Goal: Check status: Check status

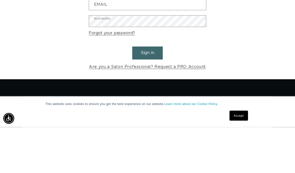
scroll to position [46, 0]
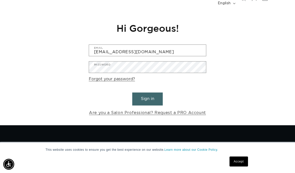
type input "cozycreationconnections@gmail.com"
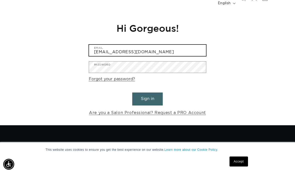
click at [148, 93] on button "Sign in" at bounding box center [147, 99] width 31 height 13
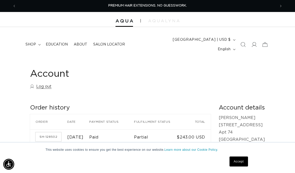
click at [244, 166] on link "Accept" at bounding box center [239, 162] width 19 height 10
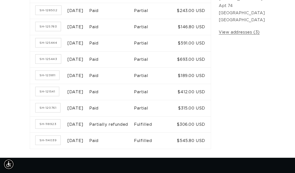
scroll to position [142, 0]
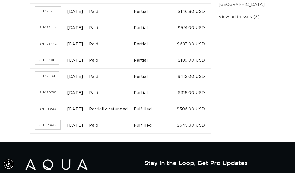
click at [84, 128] on time "[DATE]" at bounding box center [75, 126] width 16 height 4
click at [47, 130] on link "SH-114039" at bounding box center [48, 125] width 25 height 9
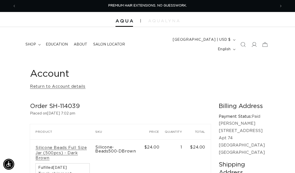
click at [255, 42] on icon at bounding box center [254, 44] width 5 height 5
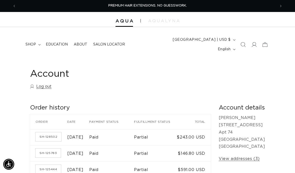
click at [258, 39] on span at bounding box center [254, 44] width 11 height 11
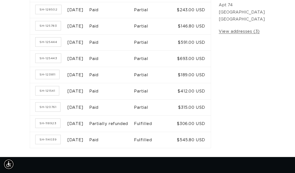
scroll to position [139, 0]
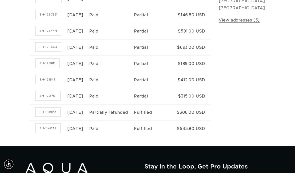
click at [206, 137] on td "$545.80 USD" at bounding box center [194, 129] width 34 height 16
click at [45, 133] on link "SH-114039" at bounding box center [48, 128] width 25 height 9
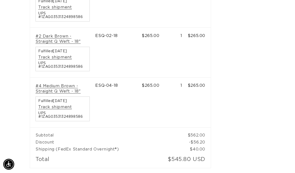
scroll to position [278, 0]
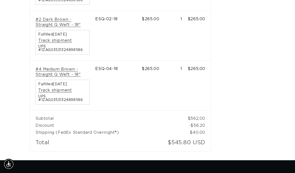
click at [82, 80] on div "Fulfilled March 24, 2025 Track shipment UPS #1ZAG03531324898586" at bounding box center [63, 92] width 54 height 25
click at [204, 136] on td "$545.80 USD" at bounding box center [188, 143] width 46 height 15
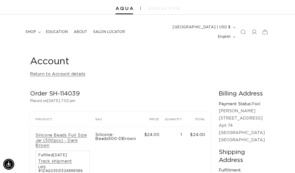
scroll to position [0, 0]
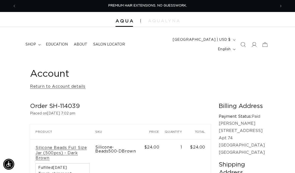
click at [254, 43] on icon at bounding box center [254, 44] width 5 height 5
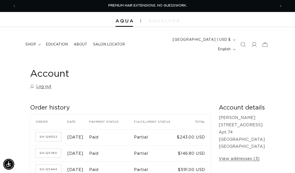
click at [255, 42] on icon at bounding box center [254, 44] width 5 height 5
click at [16, 4] on span "Previous announcement" at bounding box center [14, 6] width 5 height 5
click at [130, 21] on img at bounding box center [125, 21] width 18 height 4
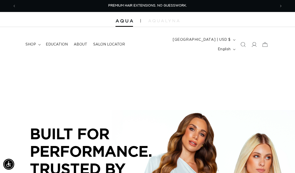
click at [254, 42] on icon at bounding box center [254, 44] width 5 height 5
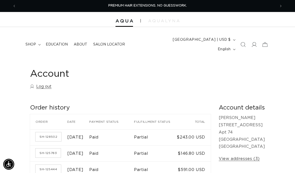
click at [40, 39] on summary "shop" at bounding box center [33, 44] width 20 height 11
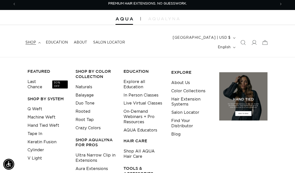
scroll to position [2, 0]
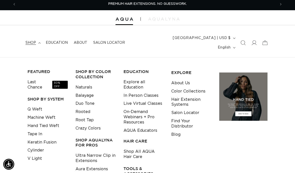
click at [266, 39] on icon at bounding box center [265, 42] width 11 height 11
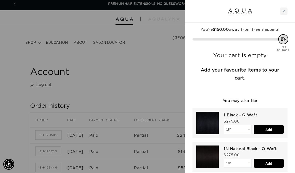
scroll to position [0, 0]
click at [284, 13] on div "Close cart" at bounding box center [284, 12] width 8 height 8
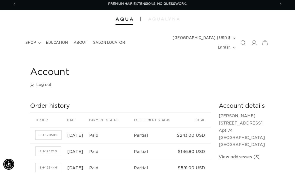
click at [209, 40] on button "[GEOGRAPHIC_DATA] | USD $" at bounding box center [204, 38] width 68 height 10
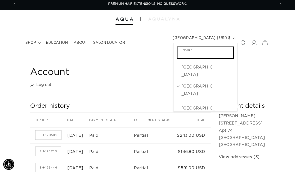
scroll to position [2, 0]
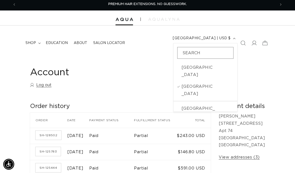
click at [241, 72] on div "Account Log out" at bounding box center [147, 79] width 235 height 24
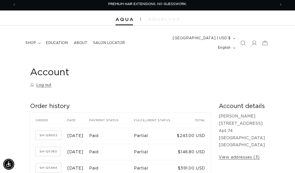
scroll to position [2, 0]
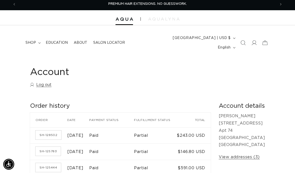
click at [232, 43] on button "English" at bounding box center [226, 48] width 23 height 10
click at [261, 73] on div "Account Log out" at bounding box center [147, 78] width 235 height 24
click at [256, 40] on icon at bounding box center [254, 42] width 5 height 5
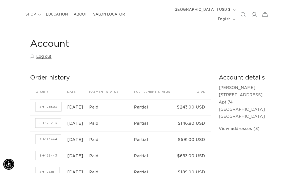
scroll to position [88, 0]
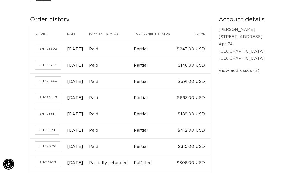
click at [260, 70] on link "View addresses (3)" at bounding box center [239, 70] width 41 height 7
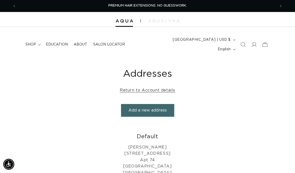
click at [168, 87] on link "Return to Account details" at bounding box center [148, 90] width 56 height 7
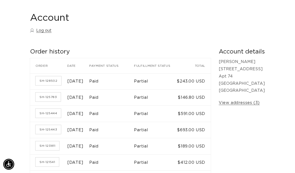
scroll to position [55, 0]
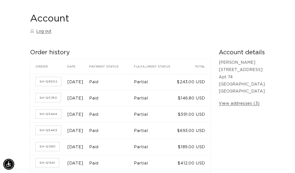
click at [239, 49] on h2 "Account details" at bounding box center [242, 53] width 46 height 8
click at [238, 61] on p "Erica Pfeifer 44 New Zealand Rd Apt 74 Seabrook NH 03874 United States" at bounding box center [242, 77] width 46 height 36
click at [237, 79] on p "Erica Pfeifer 44 New Zealand Rd Apt 74 Seabrook NH 03874 United States" at bounding box center [242, 77] width 46 height 36
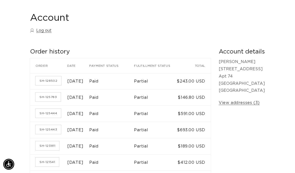
scroll to position [58, 0]
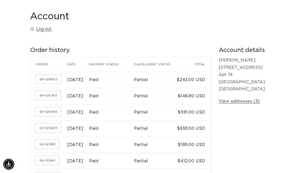
click at [53, 75] on link "SH-128502" at bounding box center [49, 79] width 26 height 9
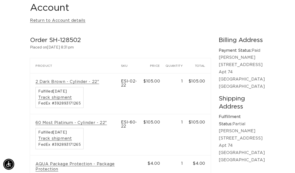
scroll to position [66, 0]
